Goal: Obtain resource: Obtain resource

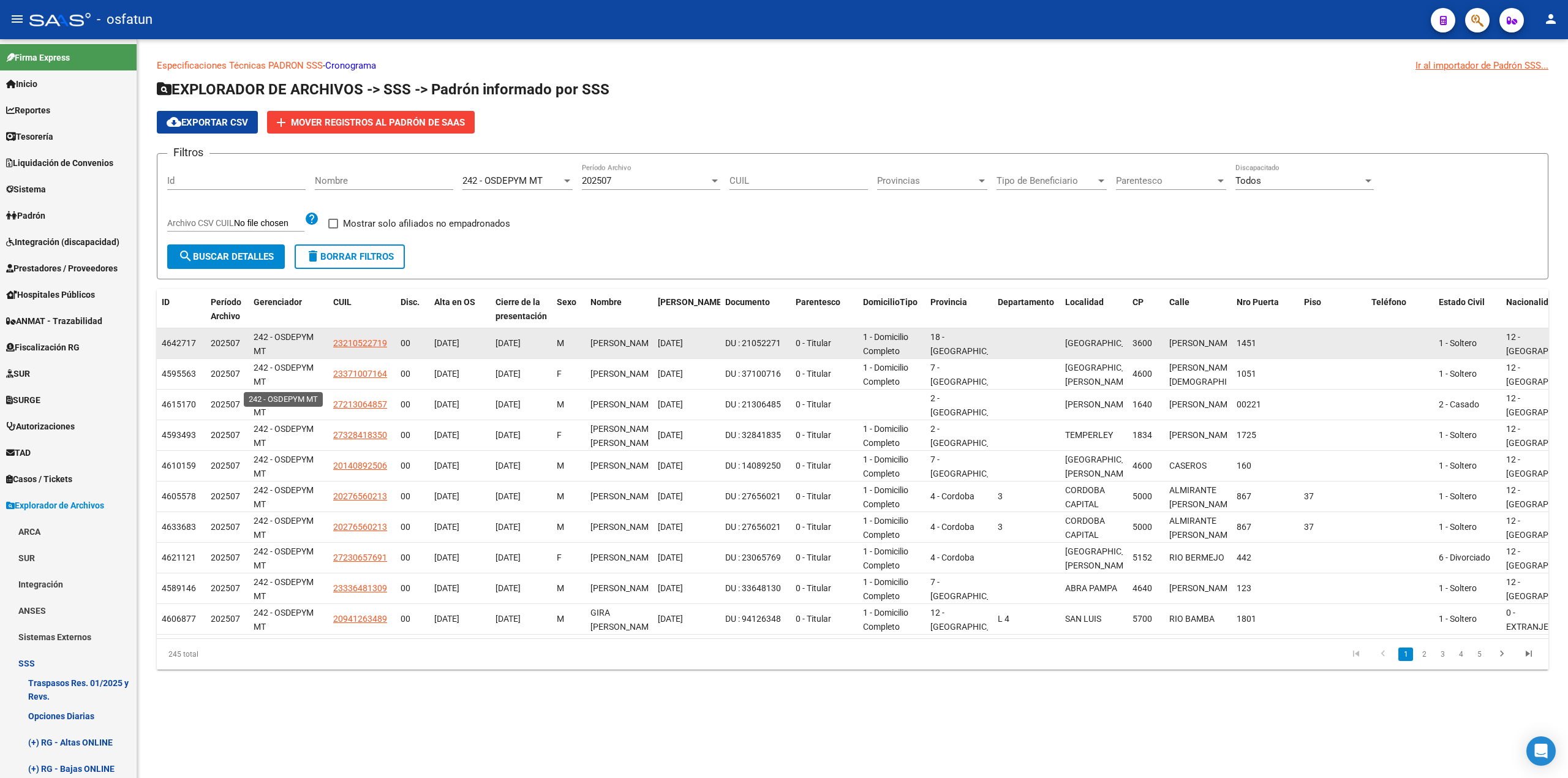
scroll to position [490, 0]
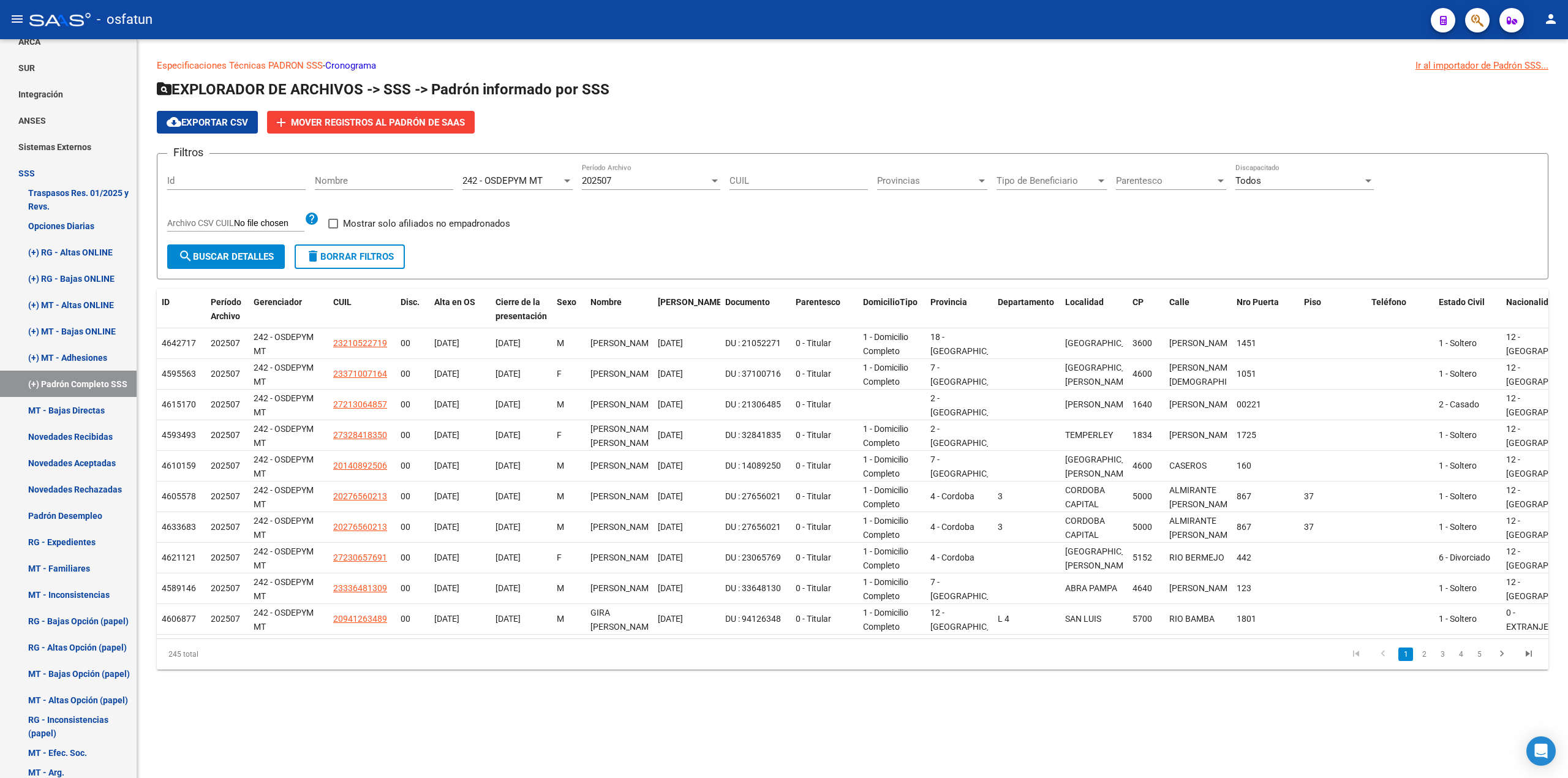
click at [719, 177] on div at bounding box center [715, 180] width 11 height 9
click at [606, 176] on span "202507" at bounding box center [651, 180] width 139 height 28
click at [565, 177] on div at bounding box center [568, 180] width 11 height 9
click at [535, 202] on span "236 - OSDEPYM" at bounding box center [548, 199] width 172 height 28
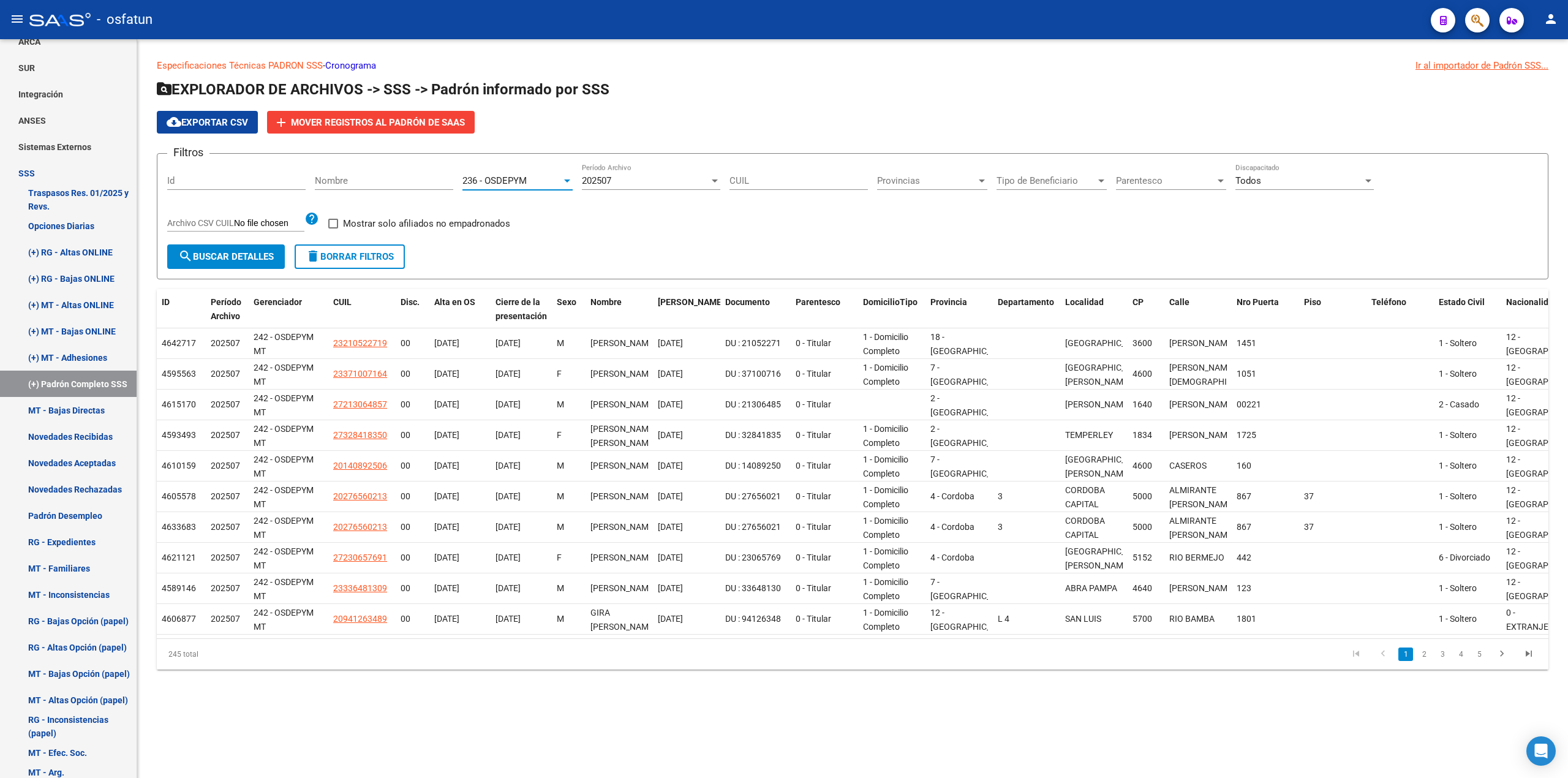
click at [716, 180] on div at bounding box center [715, 181] width 6 height 3
click at [679, 177] on span "202507" at bounding box center [651, 180] width 139 height 28
click at [226, 256] on span "search Buscar Detalles" at bounding box center [226, 256] width 96 height 11
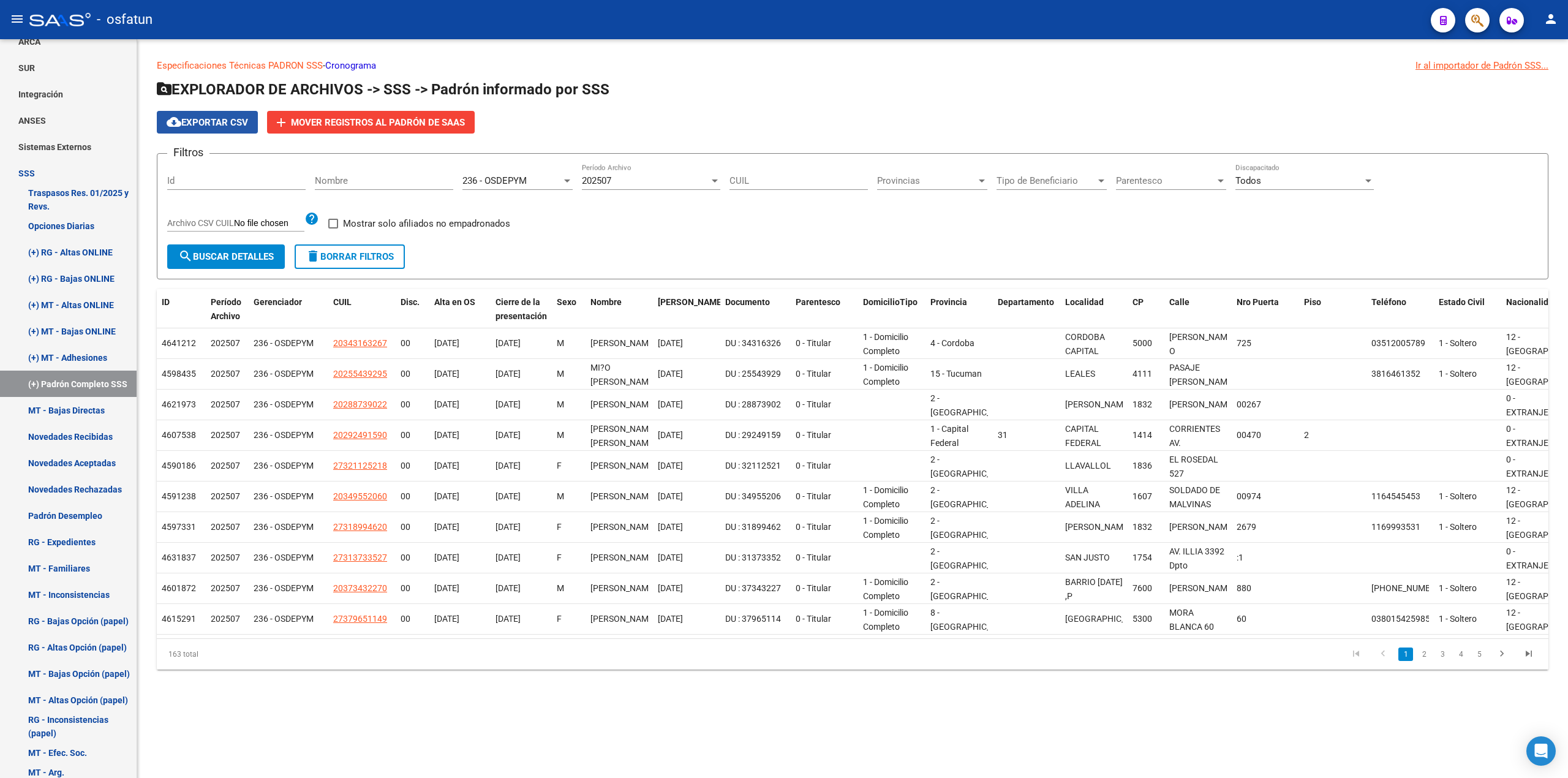
click at [196, 117] on span "cloud_download Exportar CSV" at bounding box center [207, 123] width 82 height 11
click at [969, 109] on app-list-header "EXPLORADOR DE ARCHIVOS -> SSS -> Padrón informado por SSS cloud_download Export…" at bounding box center [852, 180] width 1392 height 199
click at [61, 488] on link "Novedades Rechazadas" at bounding box center [68, 488] width 137 height 26
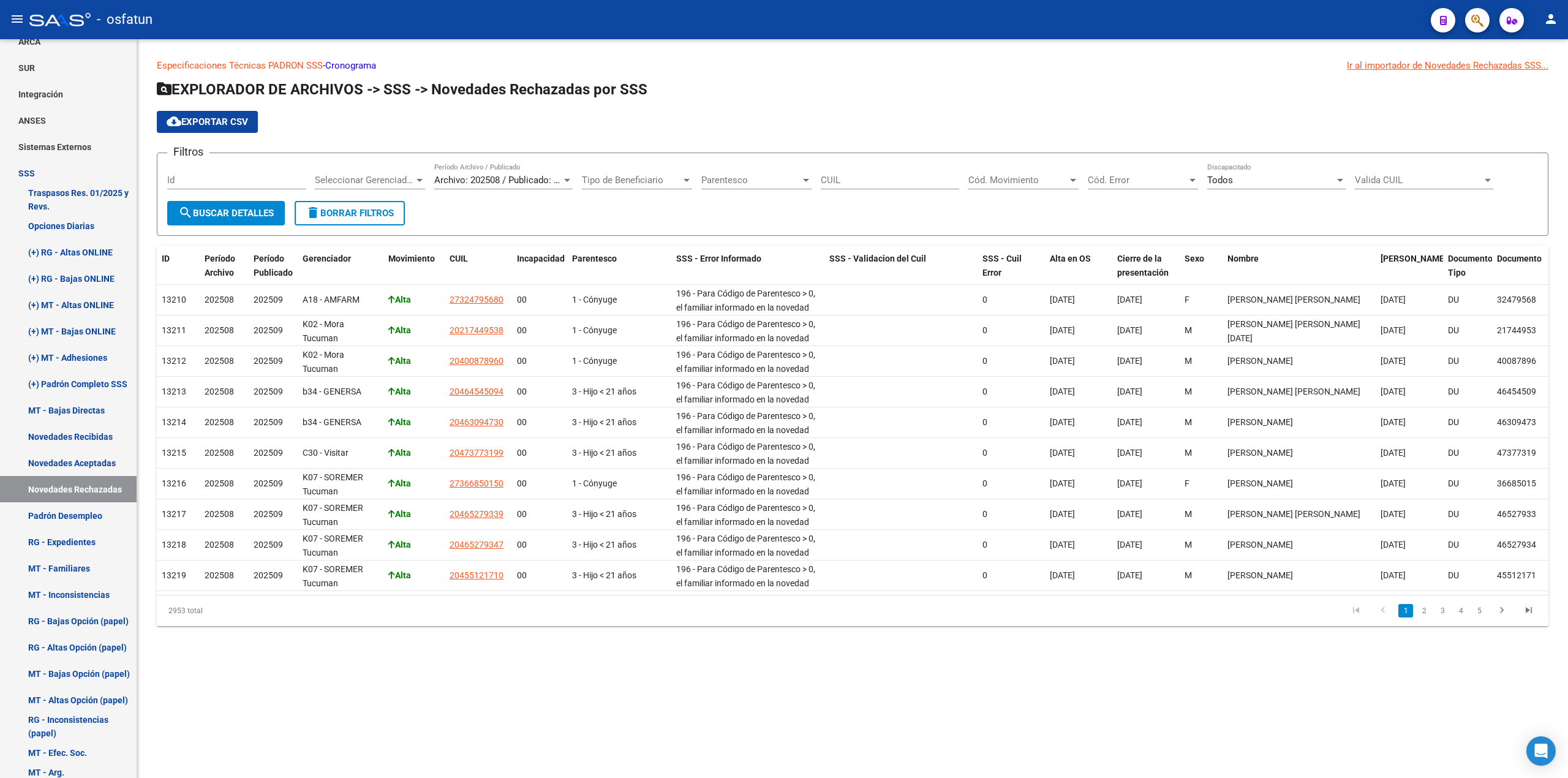
click at [423, 177] on div at bounding box center [420, 180] width 11 height 9
click at [364, 261] on span "236 - OSDEPYM" at bounding box center [347, 263] width 64 height 11
click at [202, 211] on span "search Buscar Detalles" at bounding box center [226, 213] width 96 height 11
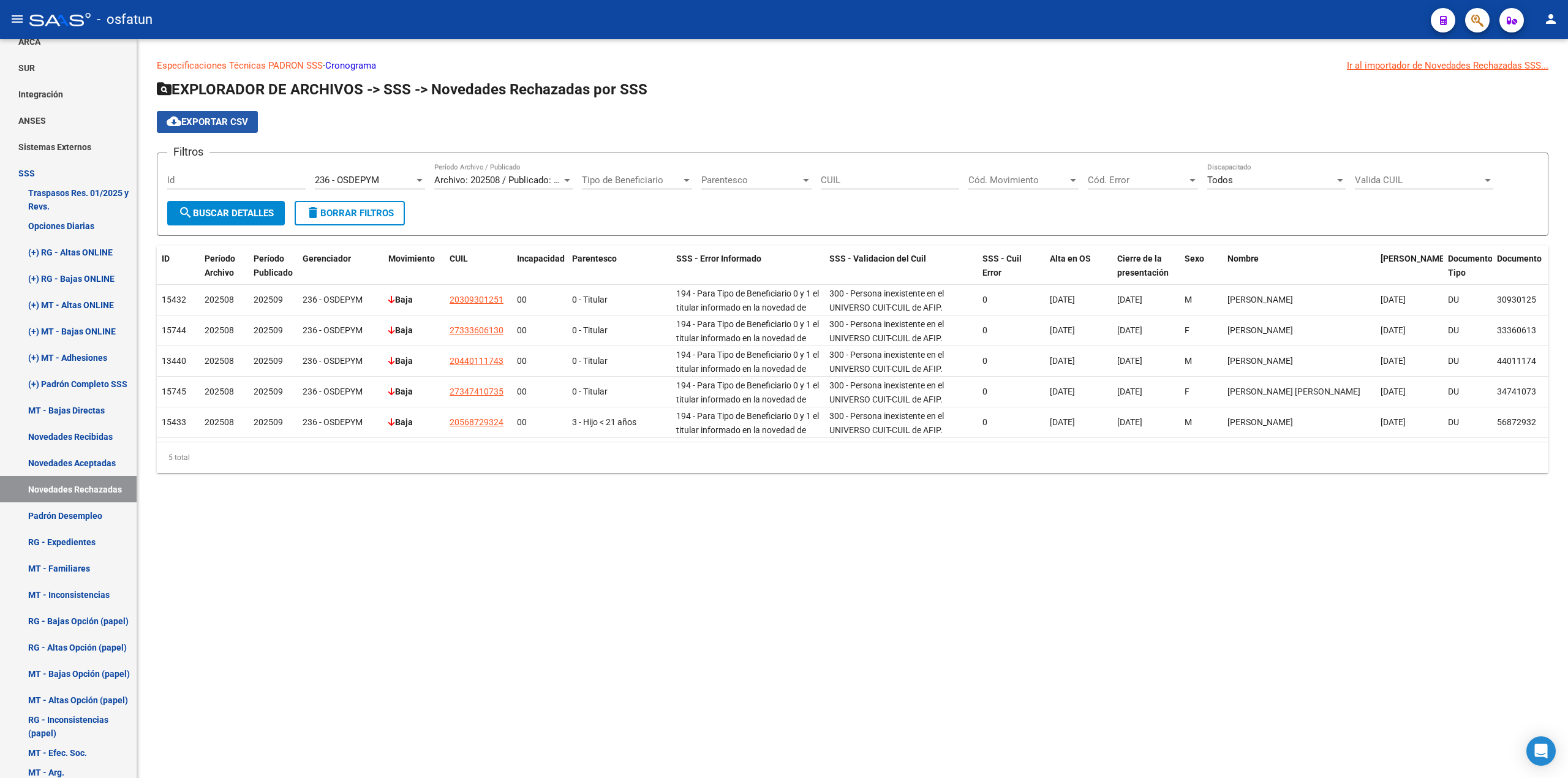
click at [211, 123] on span "cloud_download Exportar CSV" at bounding box center [207, 122] width 82 height 11
click at [556, 180] on span "Archivo: 202508 / Publicado: 202509" at bounding box center [509, 180] width 149 height 11
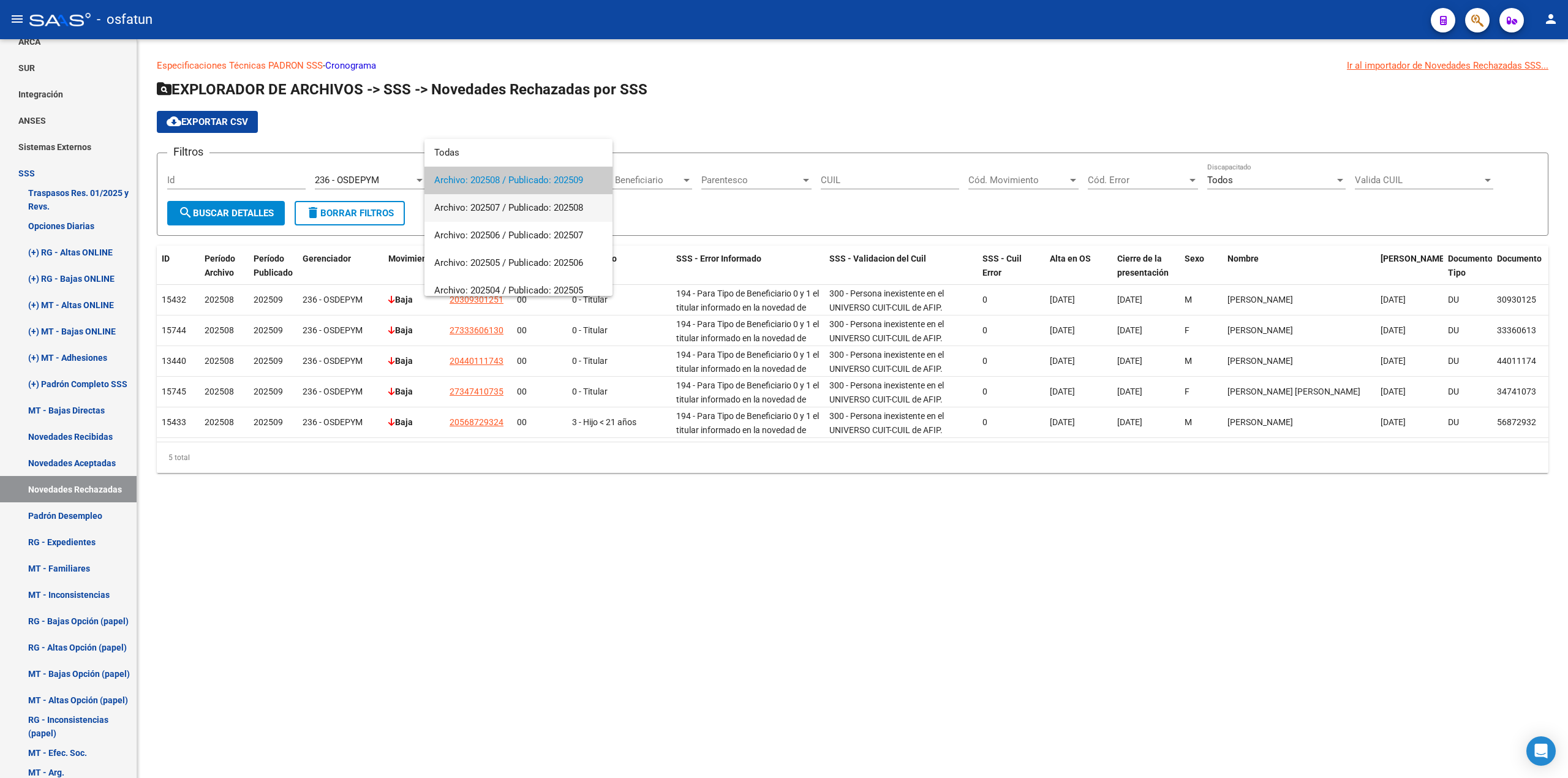
click at [530, 207] on span "Archivo: 202507 / Publicado: 202508" at bounding box center [518, 207] width 169 height 28
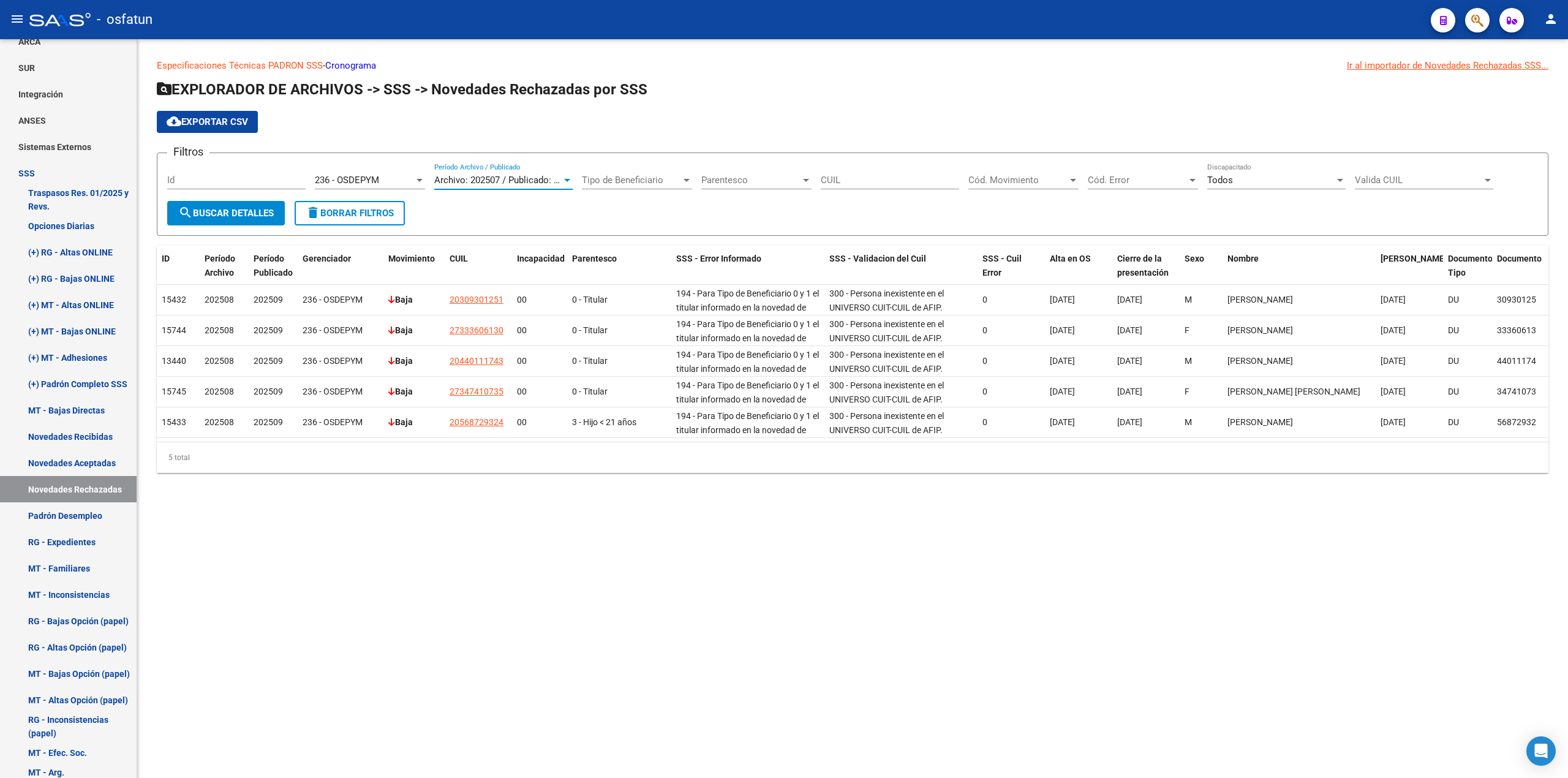
click at [250, 207] on span "search Buscar Detalles" at bounding box center [226, 213] width 96 height 11
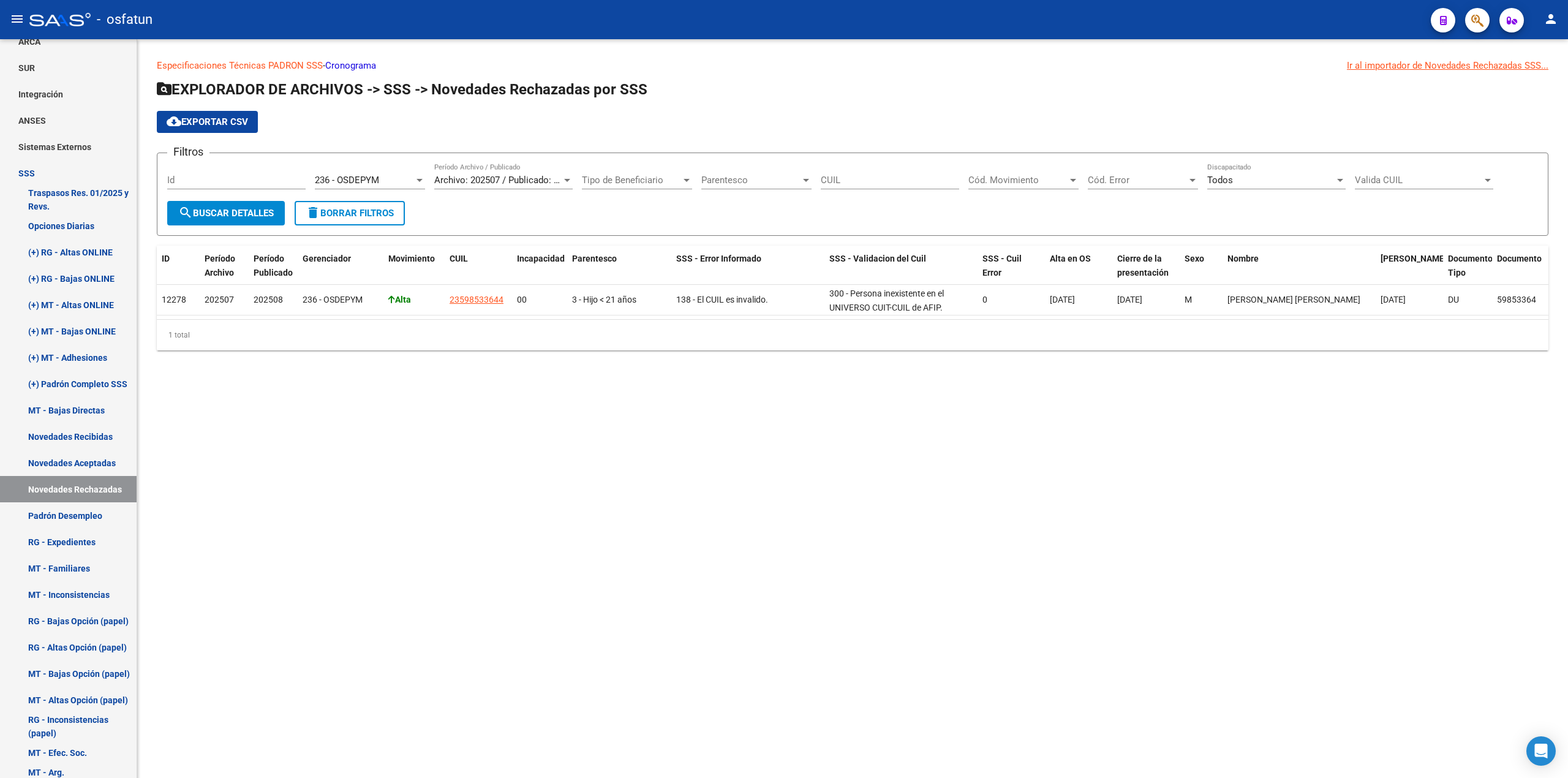
click at [222, 120] on span "cloud_download Exportar CSV" at bounding box center [207, 122] width 82 height 11
click at [794, 621] on mat-sidenav-content "Especificaciones Técnicas PADRON SSS - Cronograma Ir al importador [PERSON_NAME…" at bounding box center [852, 408] width 1431 height 738
